Goal: Navigation & Orientation: Find specific page/section

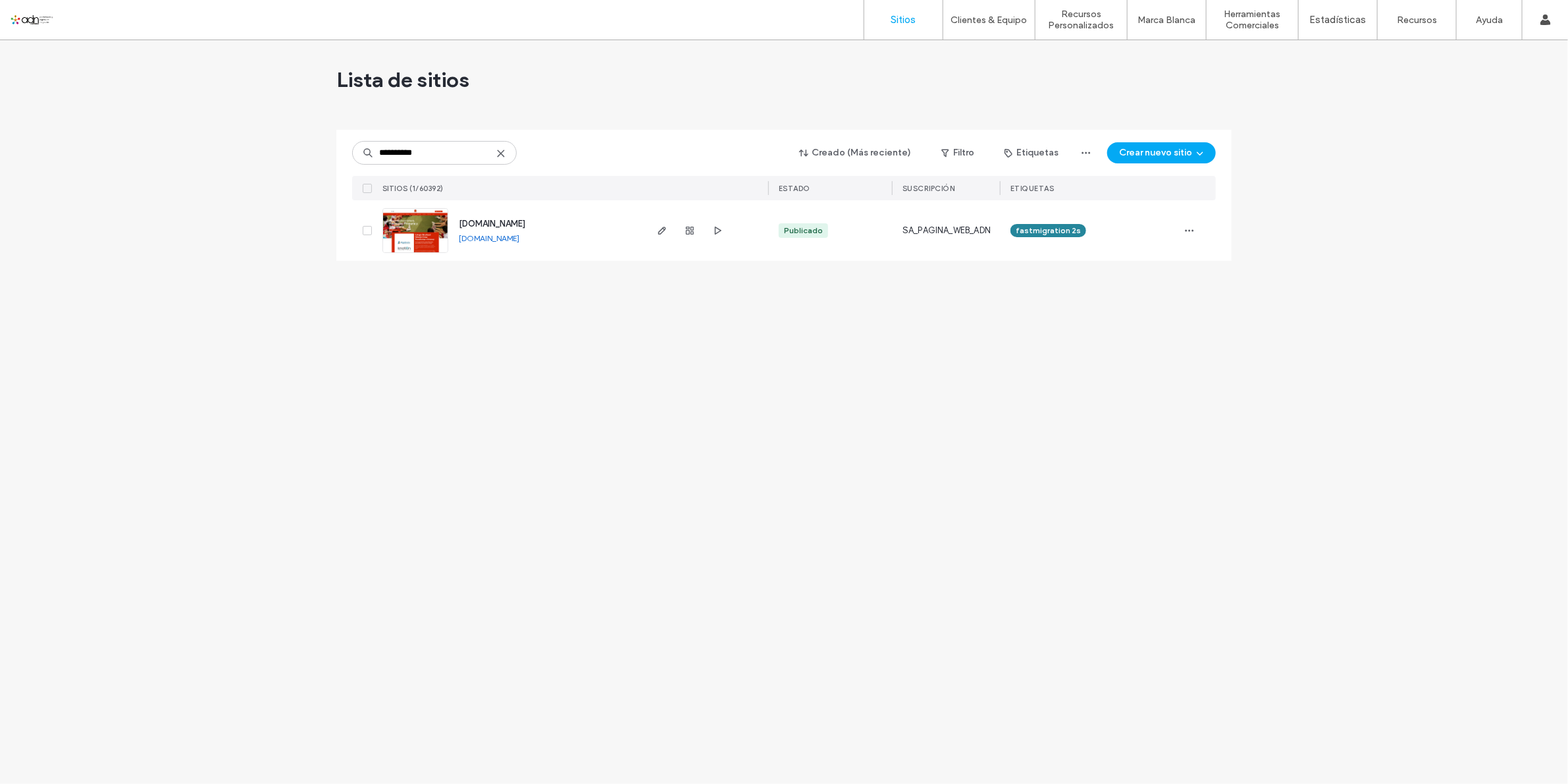
type input "*********"
click at [508, 238] on link "[DOMAIN_NAME]" at bounding box center [489, 238] width 61 height 10
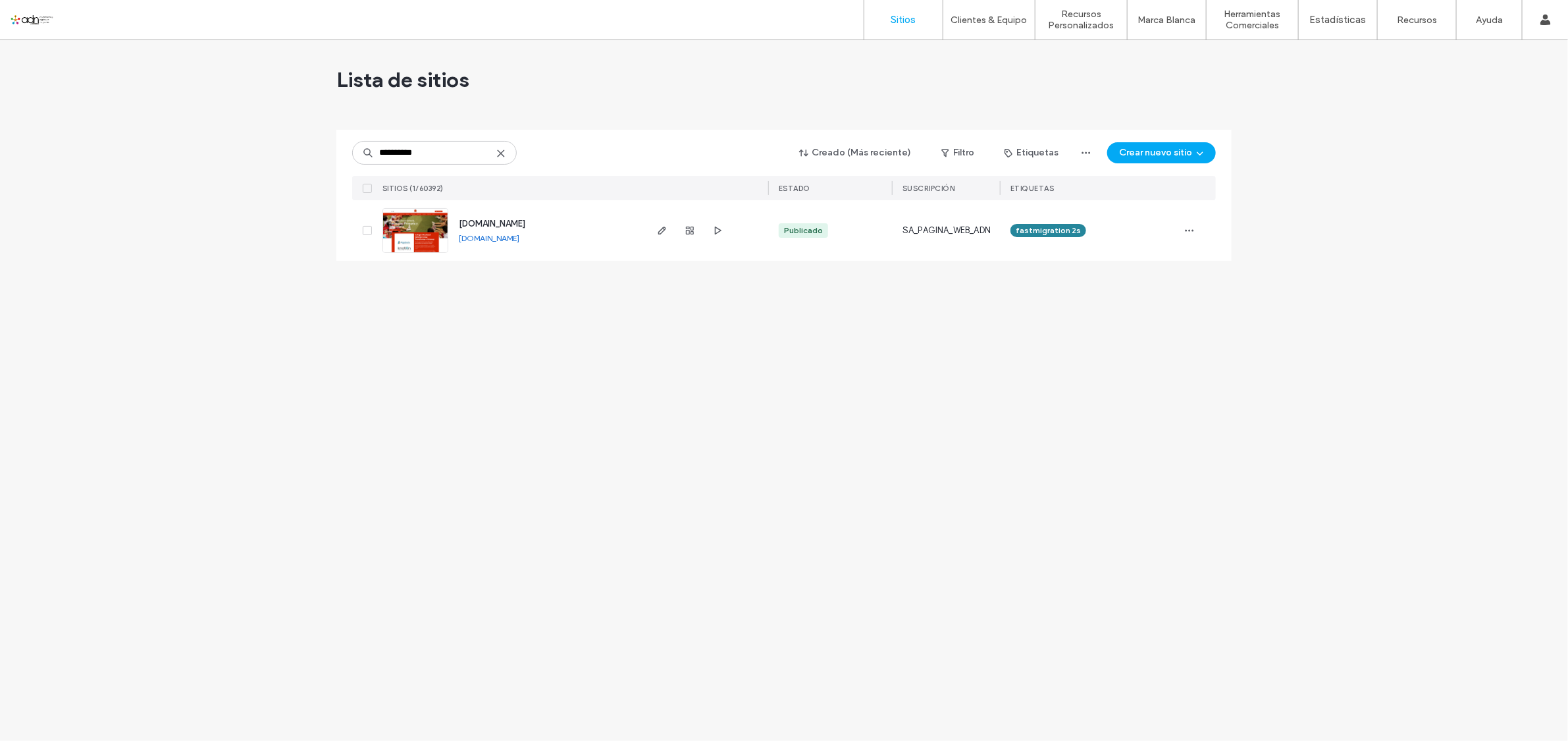
click at [408, 231] on img at bounding box center [416, 253] width 65 height 90
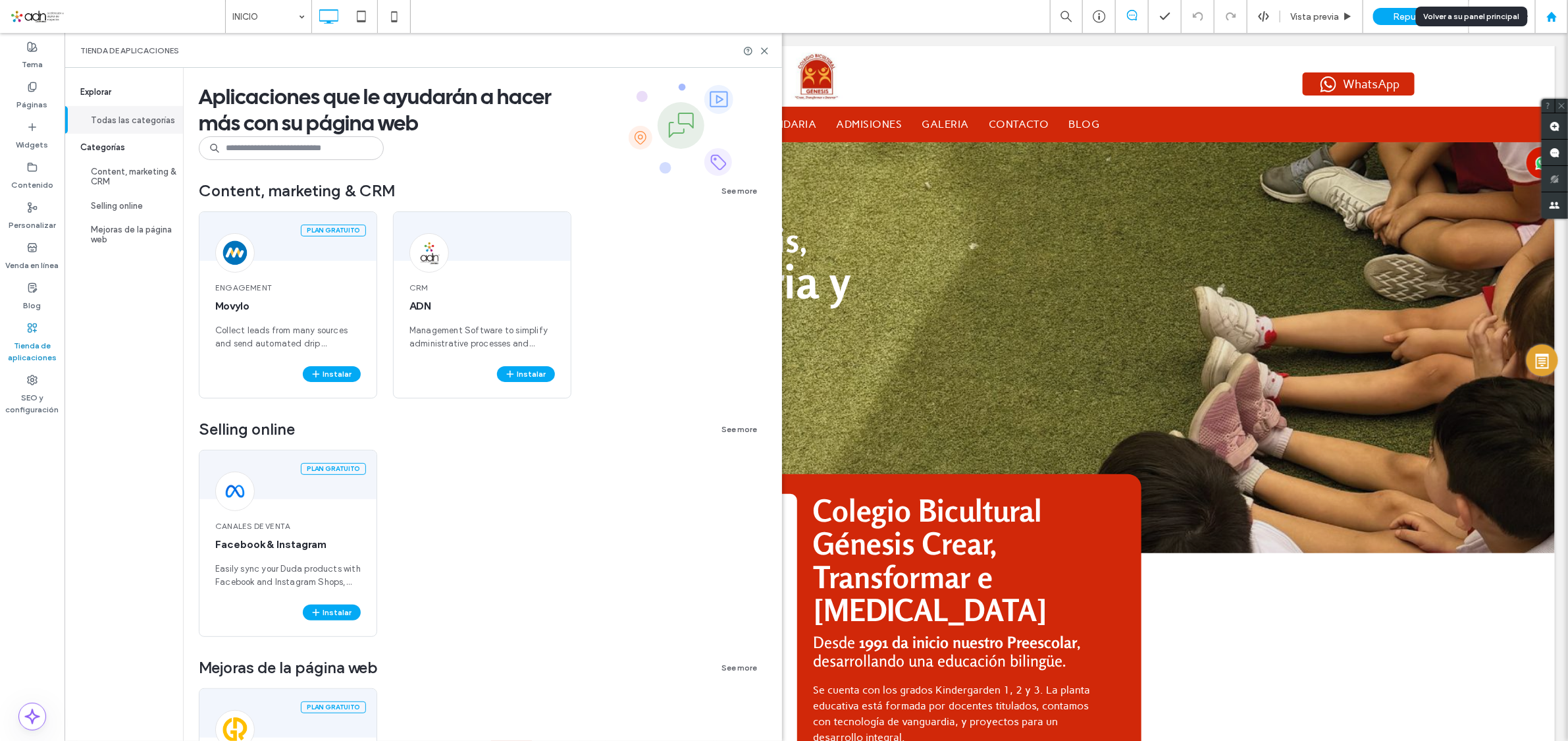
click at [1561, 15] on div at bounding box center [1551, 17] width 31 height 11
